Goal: Browse casually: Explore the website without a specific task or goal

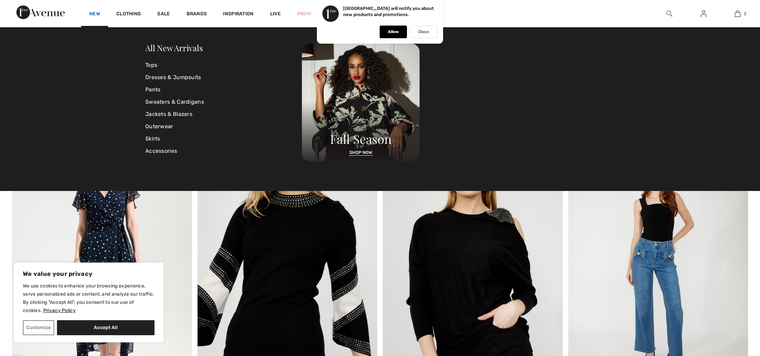
click at [98, 13] on link "New" at bounding box center [94, 14] width 11 height 7
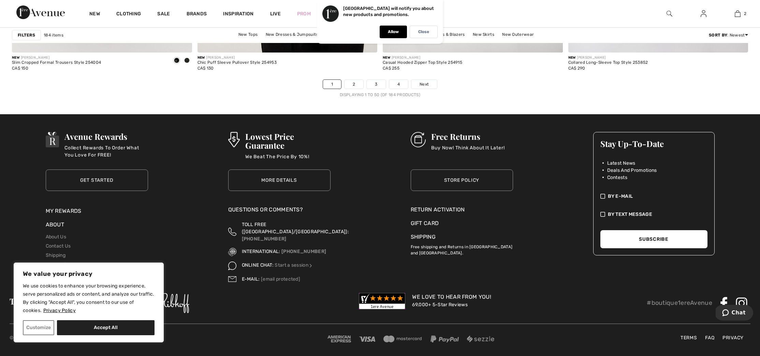
scroll to position [4645, 0]
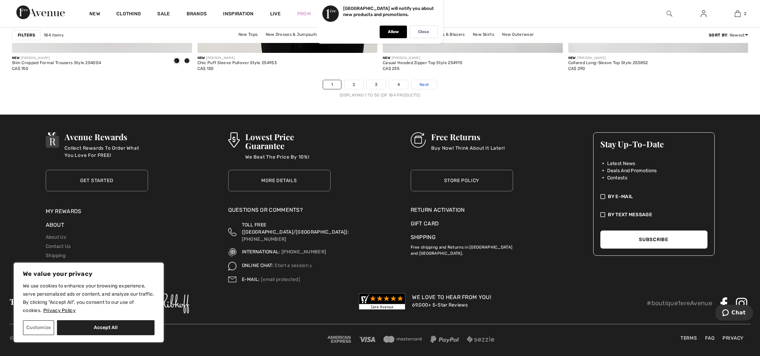
click at [427, 83] on span "Next" at bounding box center [424, 85] width 9 height 6
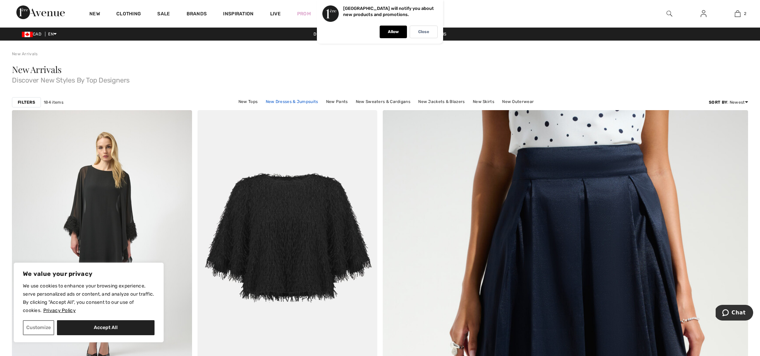
click at [301, 103] on link "New Dresses & Jumpsuits" at bounding box center [291, 101] width 59 height 9
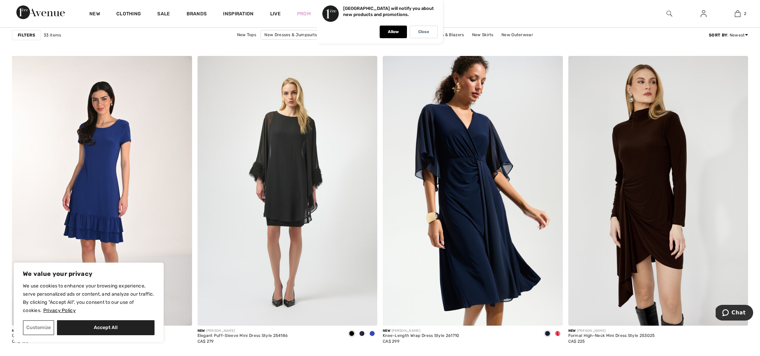
scroll to position [1416, 0]
click at [559, 333] on span at bounding box center [557, 333] width 5 height 5
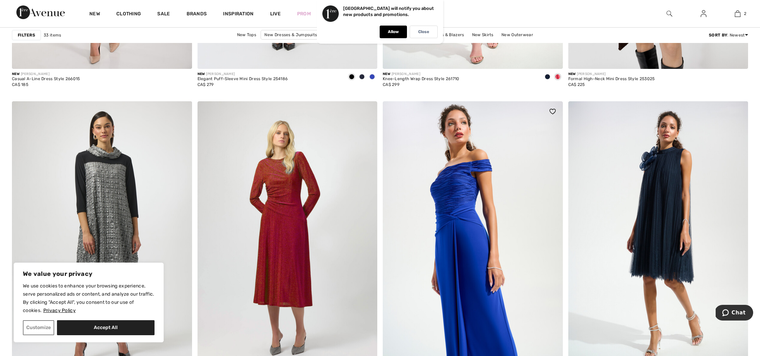
scroll to position [1677, 0]
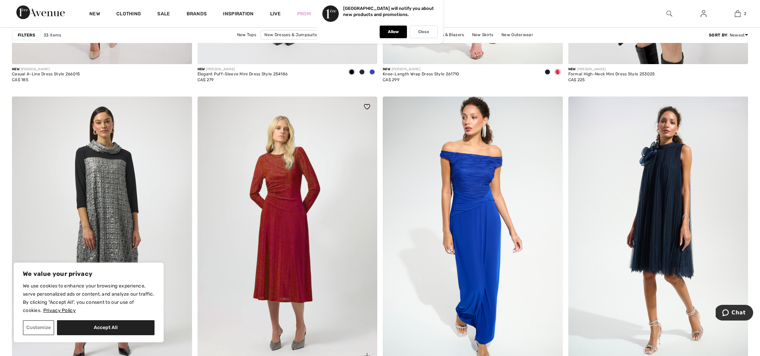
click at [293, 241] on img at bounding box center [288, 232] width 180 height 270
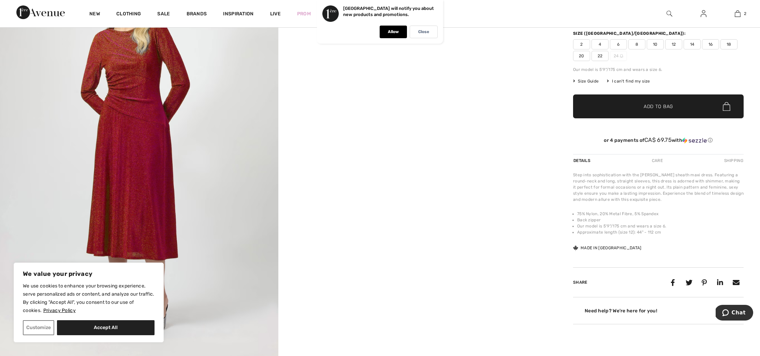
scroll to position [96, 0]
